Goal: Use online tool/utility: Utilize a website feature to perform a specific function

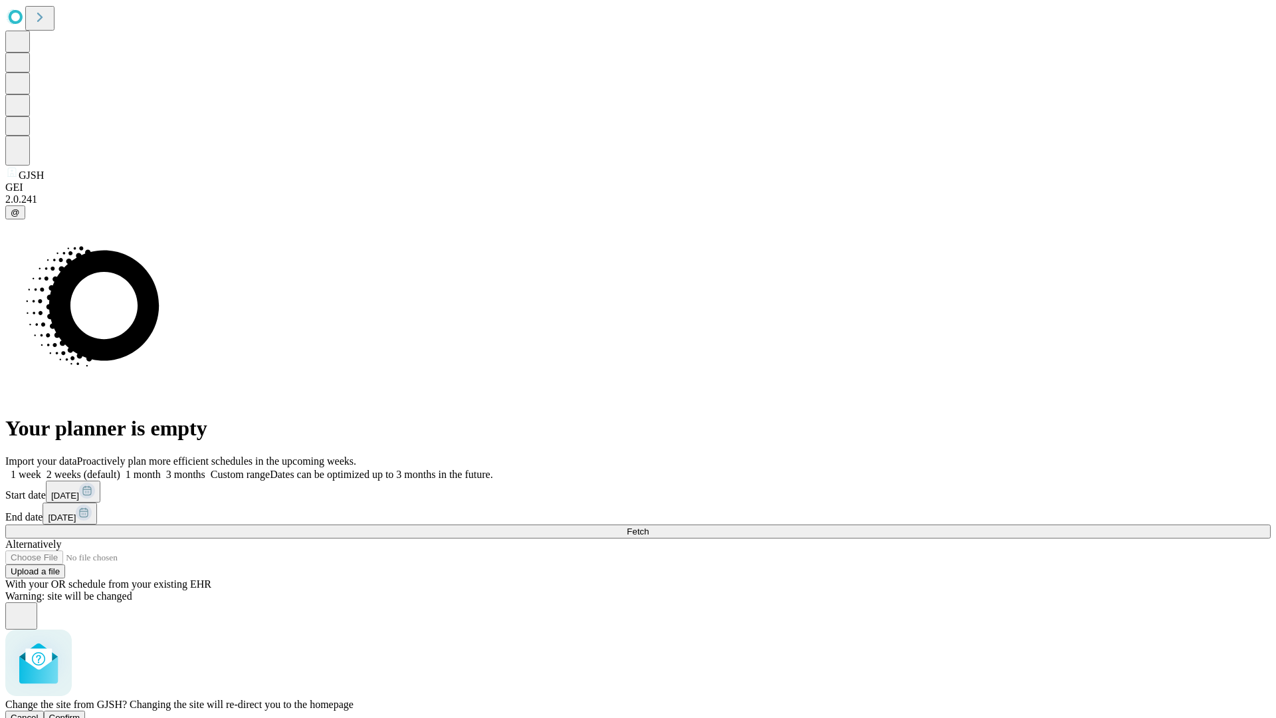
click at [80, 712] on span "Confirm" at bounding box center [64, 717] width 31 height 10
click at [120, 469] on label "2 weeks (default)" at bounding box center [80, 474] width 79 height 11
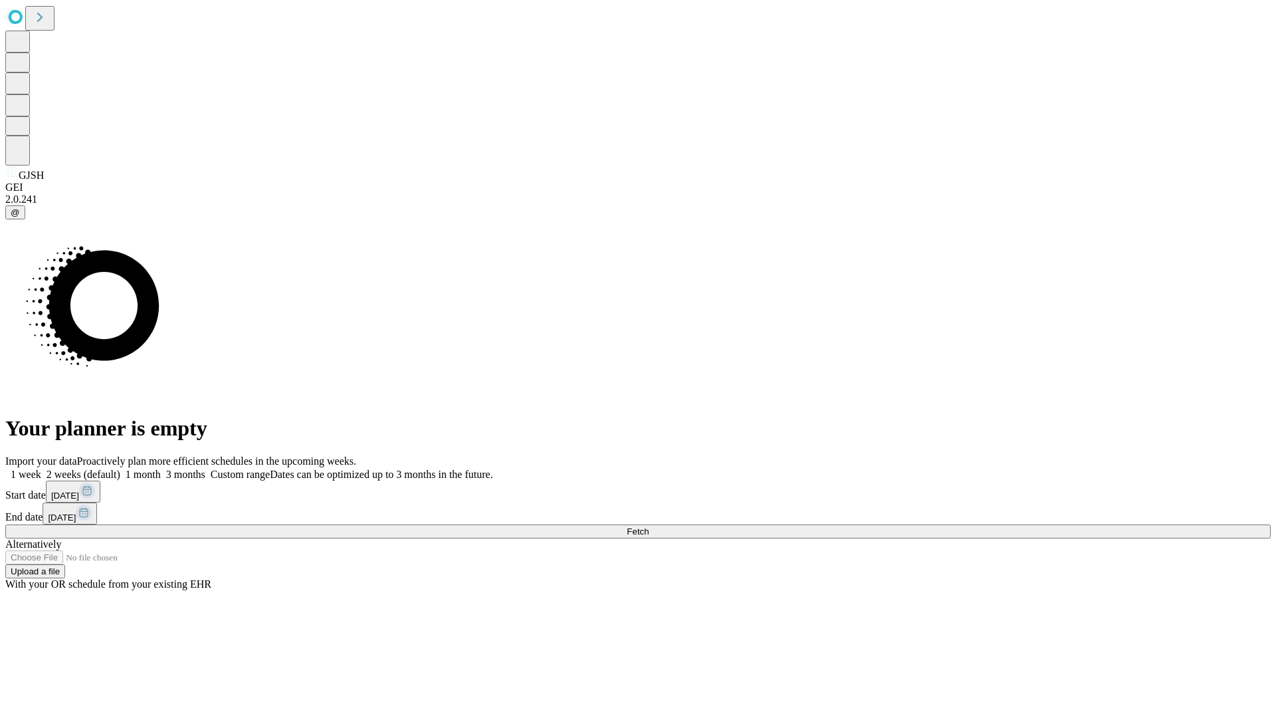
click at [649, 526] on span "Fetch" at bounding box center [638, 531] width 22 height 10
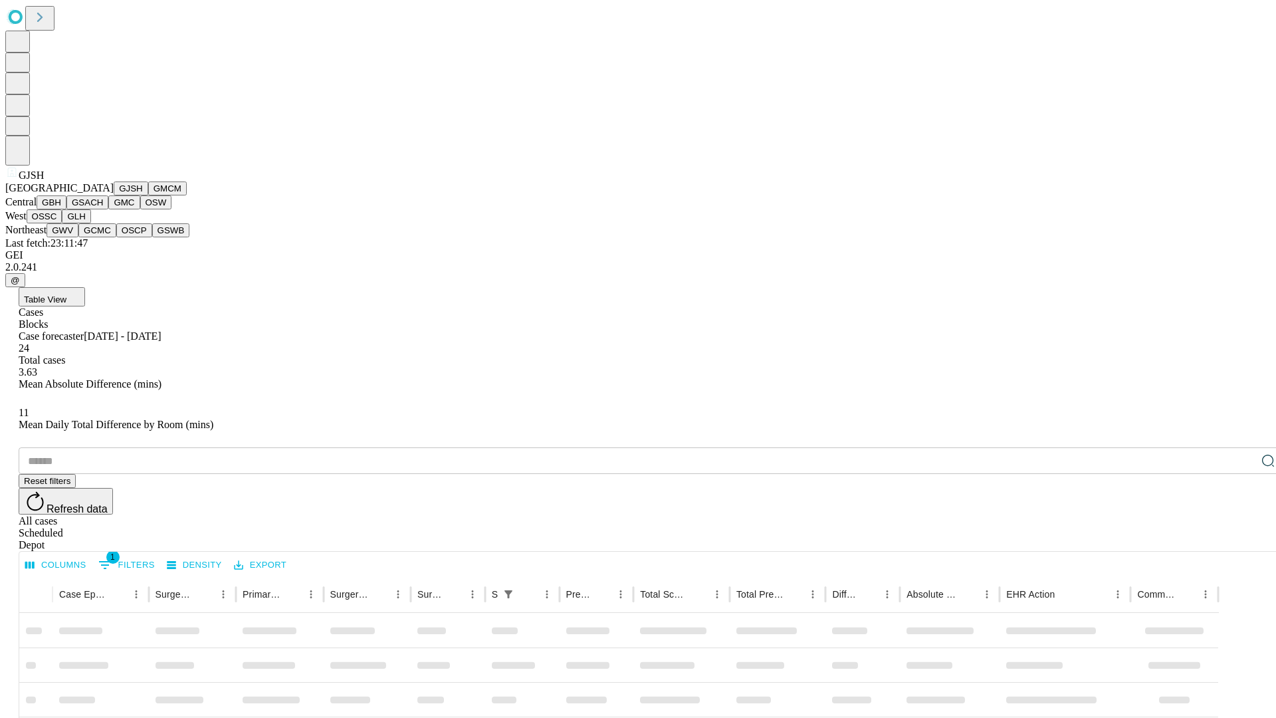
click at [148, 195] on button "GMCM" at bounding box center [167, 188] width 39 height 14
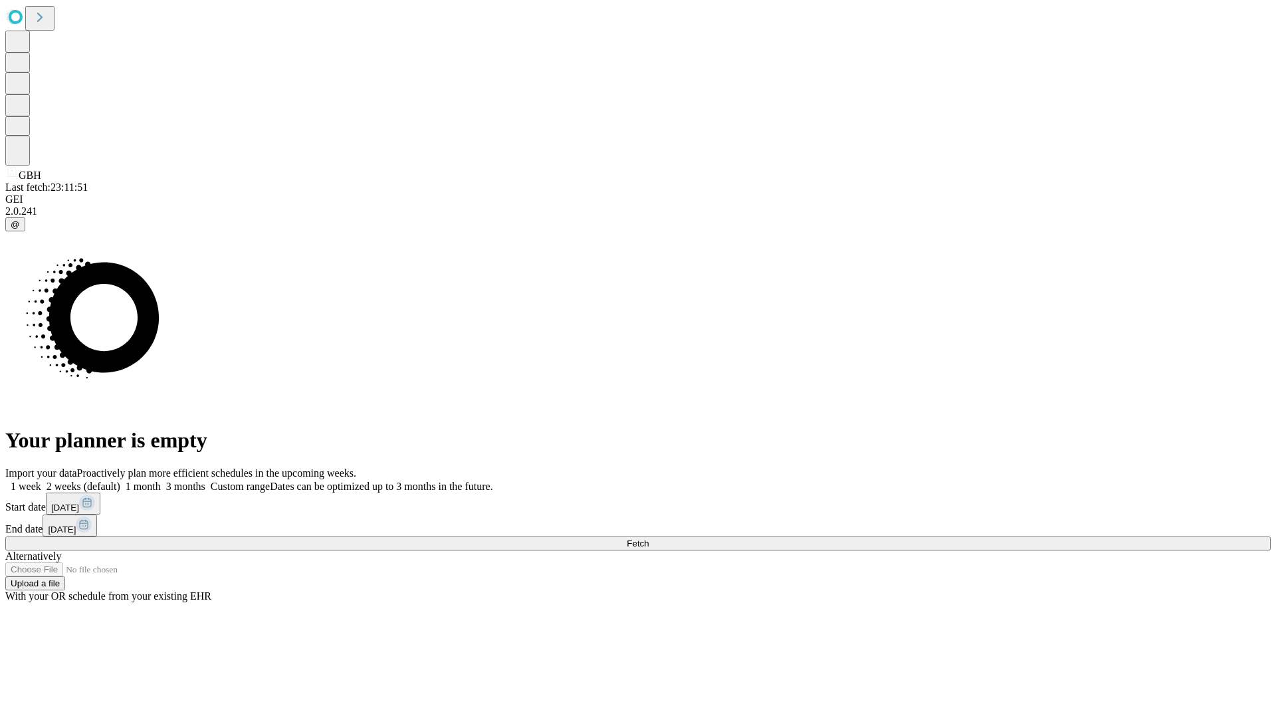
click at [649, 538] on span "Fetch" at bounding box center [638, 543] width 22 height 10
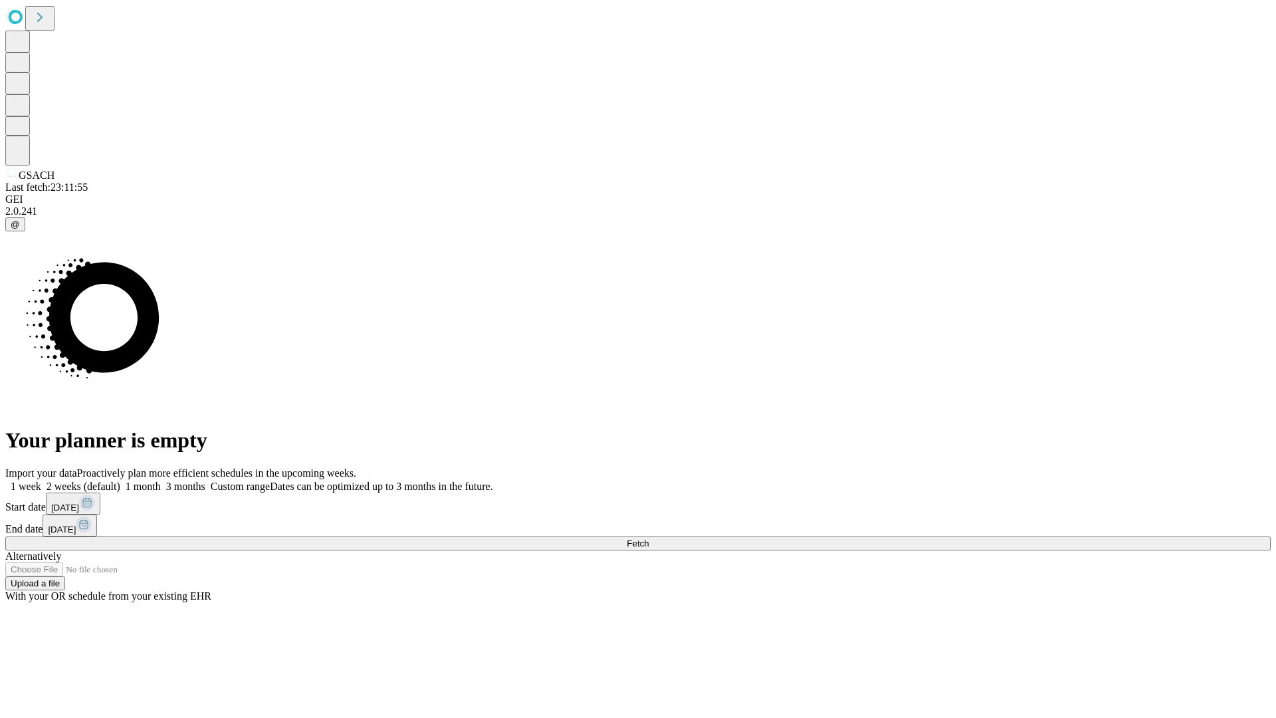
click at [649, 538] on span "Fetch" at bounding box center [638, 543] width 22 height 10
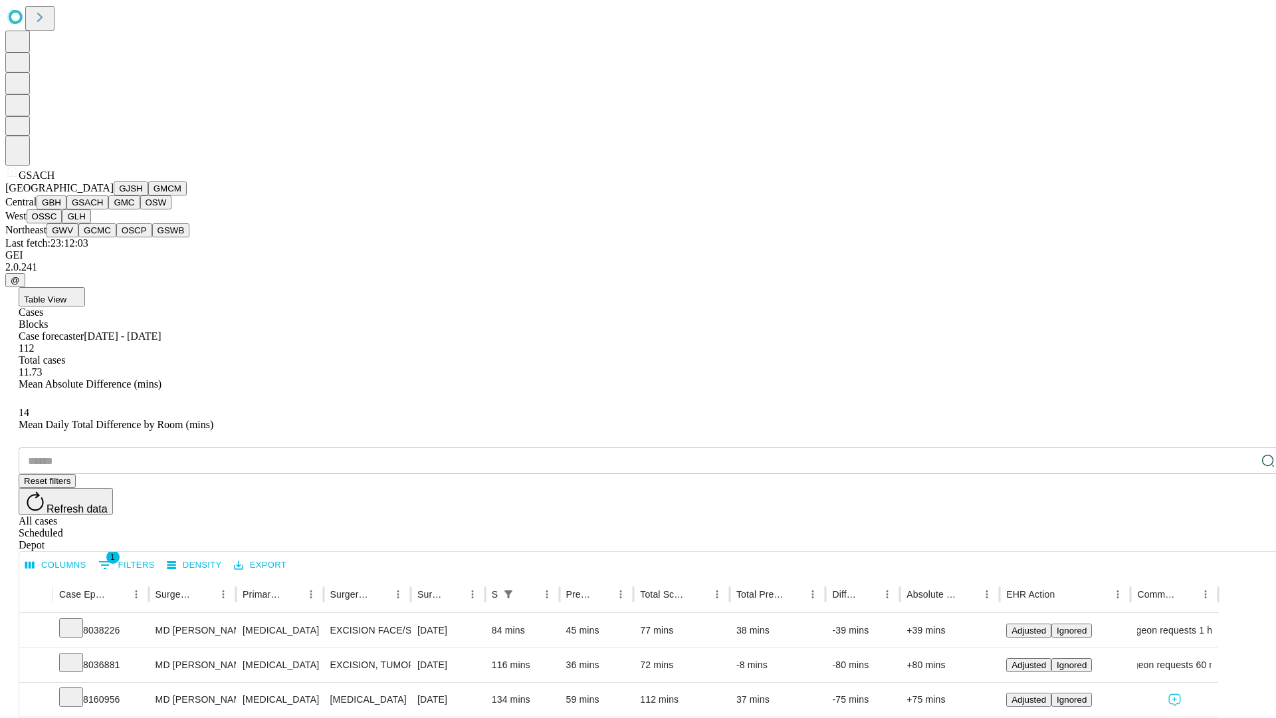
click at [108, 209] on button "GMC" at bounding box center [123, 202] width 31 height 14
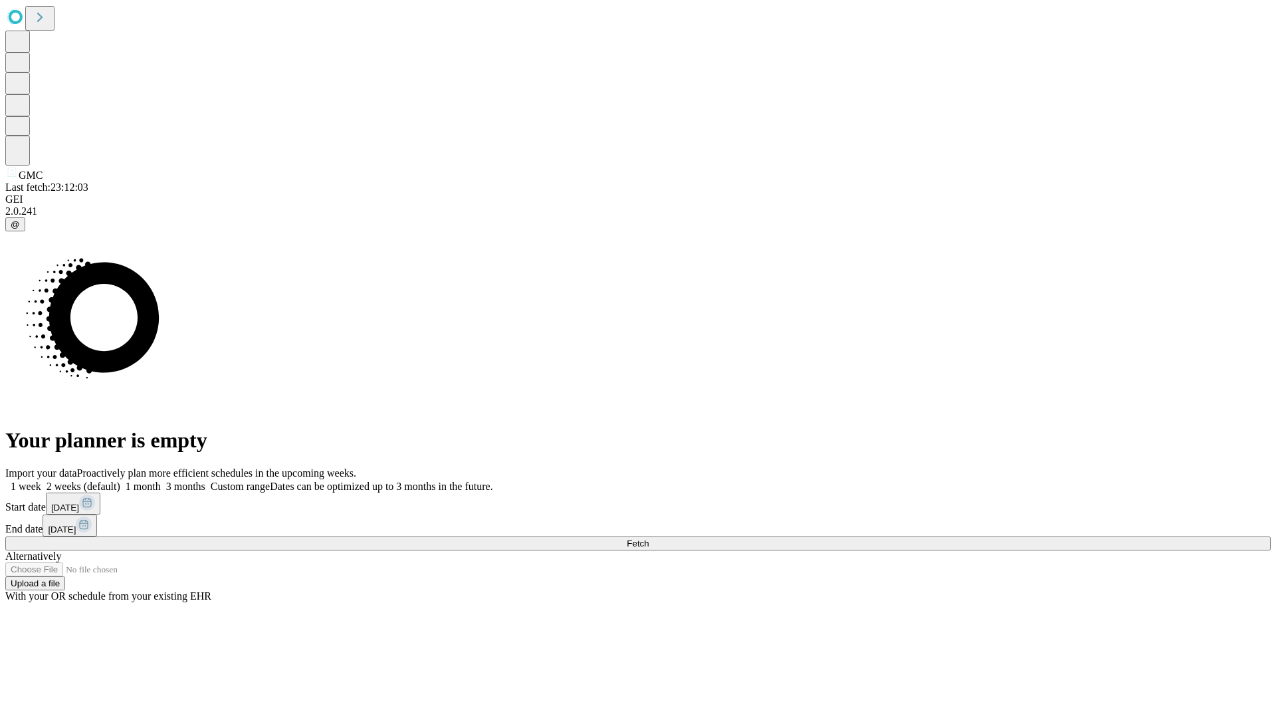
click at [120, 480] on label "2 weeks (default)" at bounding box center [80, 485] width 79 height 11
click at [649, 538] on span "Fetch" at bounding box center [638, 543] width 22 height 10
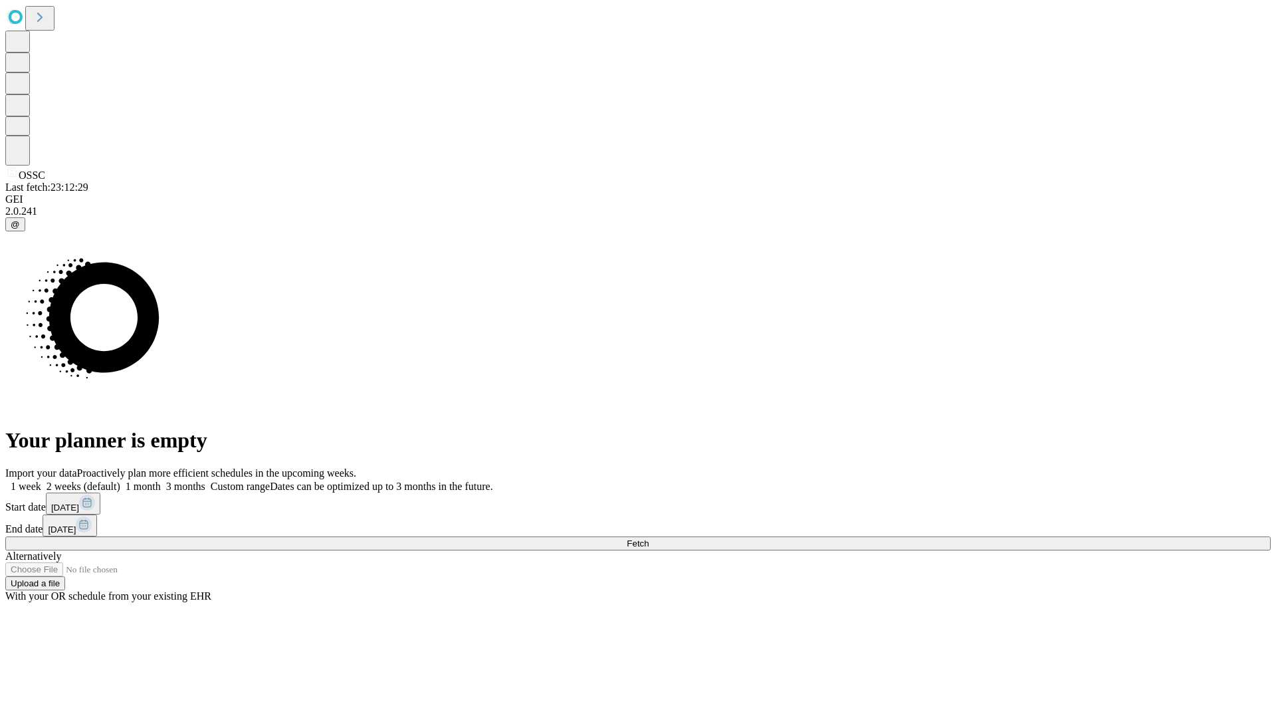
click at [120, 480] on label "2 weeks (default)" at bounding box center [80, 485] width 79 height 11
click at [649, 538] on span "Fetch" at bounding box center [638, 543] width 22 height 10
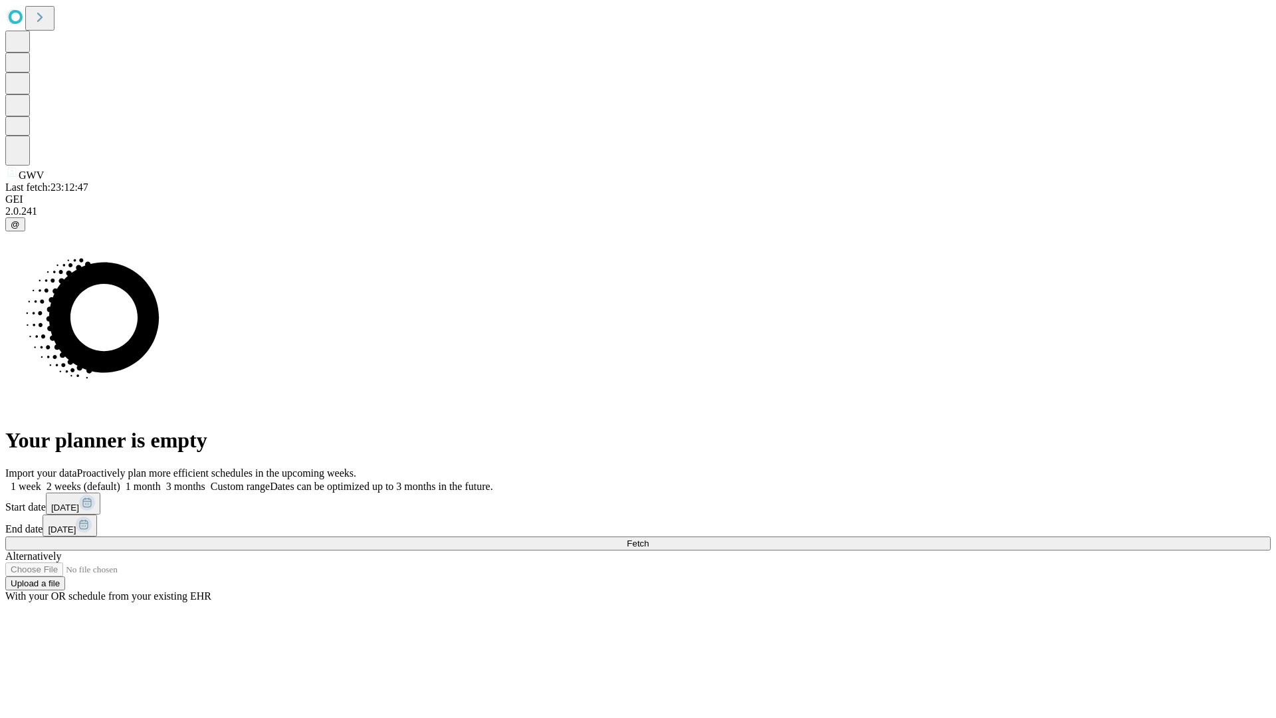
click at [120, 480] on label "2 weeks (default)" at bounding box center [80, 485] width 79 height 11
click at [649, 538] on span "Fetch" at bounding box center [638, 543] width 22 height 10
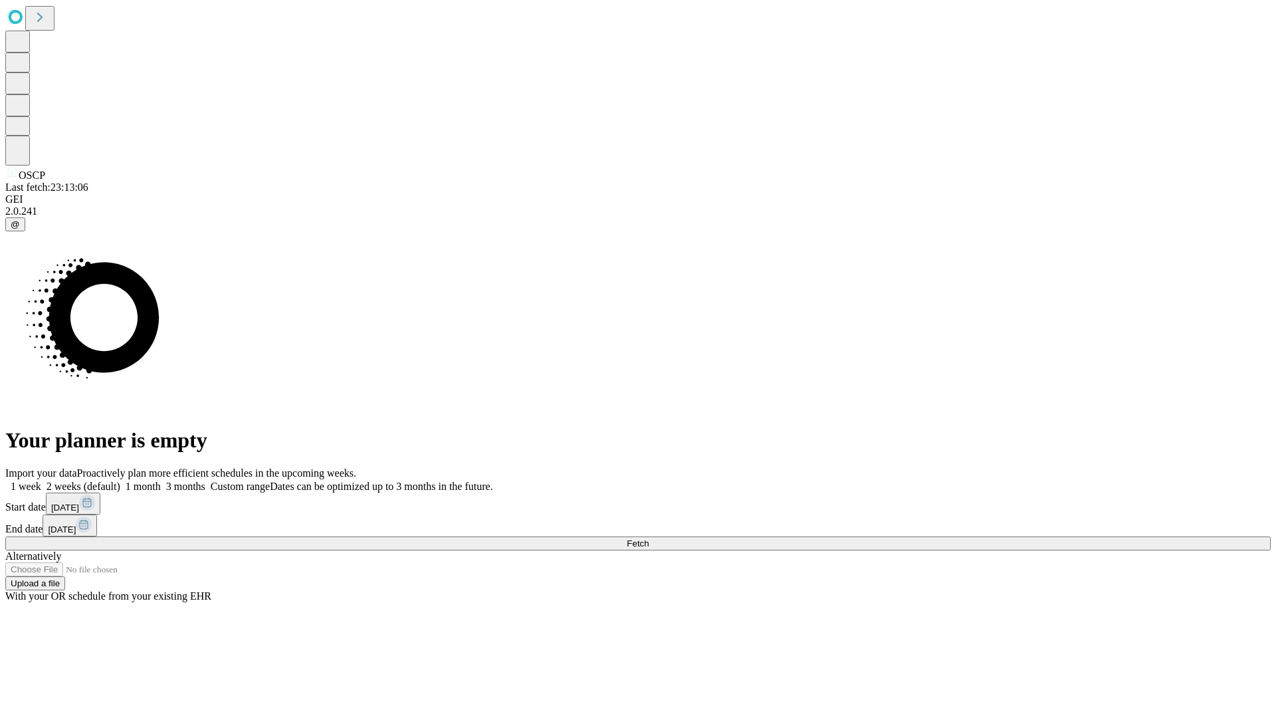
click at [120, 480] on label "2 weeks (default)" at bounding box center [80, 485] width 79 height 11
click at [649, 538] on span "Fetch" at bounding box center [638, 543] width 22 height 10
